Goal: Transaction & Acquisition: Obtain resource

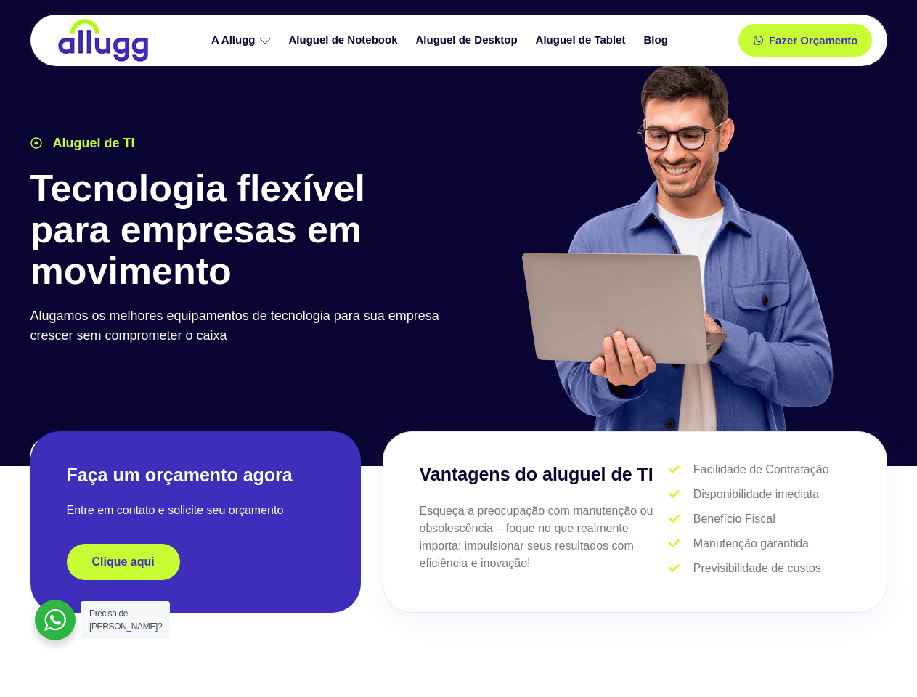
click at [459, 349] on div at bounding box center [677, 253] width 436 height 399
click at [805, 40] on span "Fazer Orçamento" at bounding box center [813, 41] width 80 height 10
click at [758, 40] on icon at bounding box center [763, 41] width 10 height 10
click at [813, 40] on span "Fazer Orçamento" at bounding box center [813, 41] width 80 height 10
click at [195, 562] on div "Clique aqui" at bounding box center [196, 562] width 258 height 36
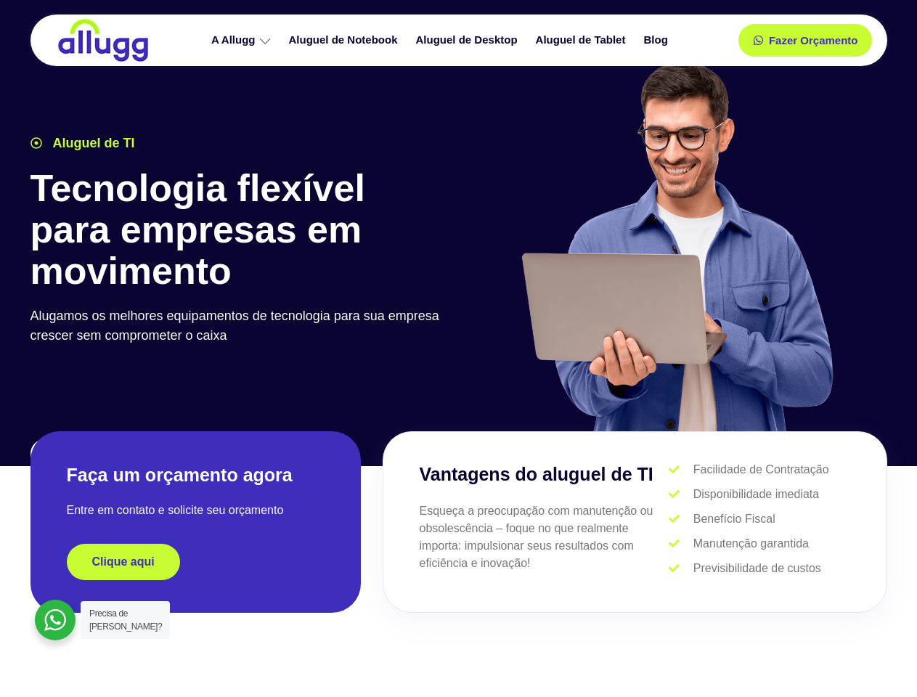
click at [195, 562] on div "Clique aqui" at bounding box center [196, 562] width 258 height 36
click at [123, 562] on span "Clique aqui" at bounding box center [123, 562] width 62 height 12
click at [55, 620] on div at bounding box center [55, 620] width 41 height 41
click at [125, 620] on span "Precisa de [PERSON_NAME]?" at bounding box center [125, 620] width 73 height 23
